Goal: Transaction & Acquisition: Purchase product/service

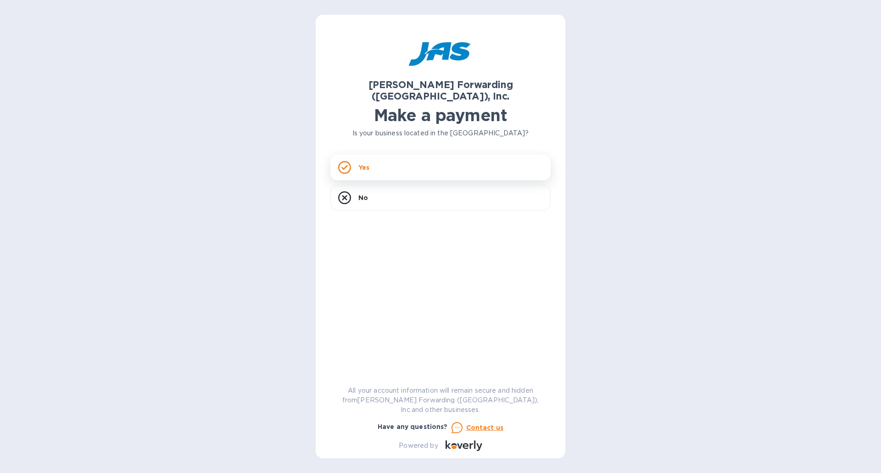
click at [370, 155] on div "Yes" at bounding box center [440, 168] width 220 height 26
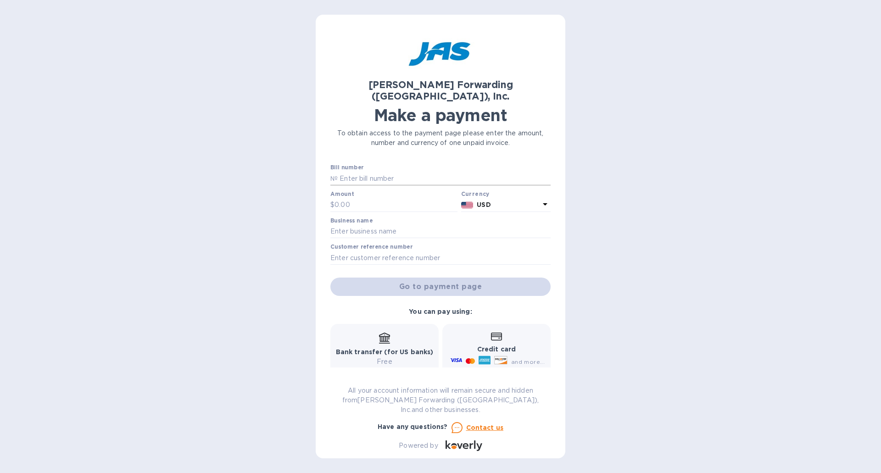
click at [359, 172] on input "text" at bounding box center [444, 179] width 213 height 14
type input "1"
click at [359, 198] on input "text" at bounding box center [396, 205] width 123 height 14
type input "1"
click at [372, 225] on input "text" at bounding box center [440, 232] width 220 height 14
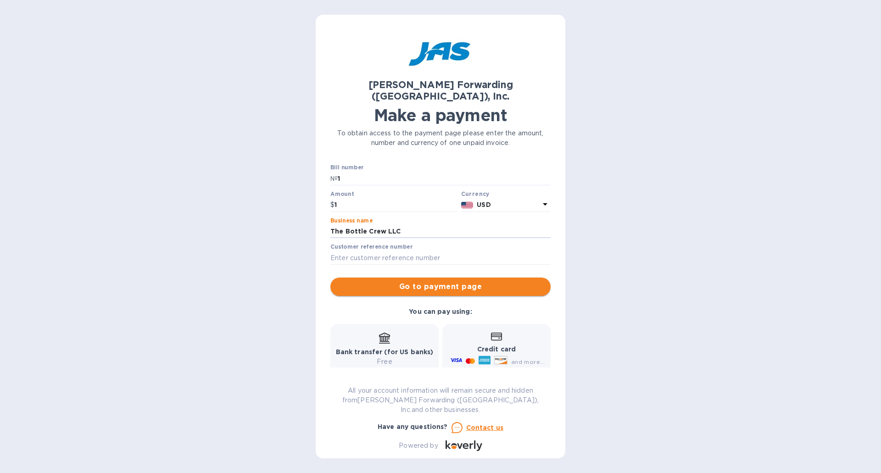
type input "The Bottle Crew LLC"
click at [461, 281] on span "Go to payment page" at bounding box center [441, 286] width 206 height 11
